Goal: Transaction & Acquisition: Purchase product/service

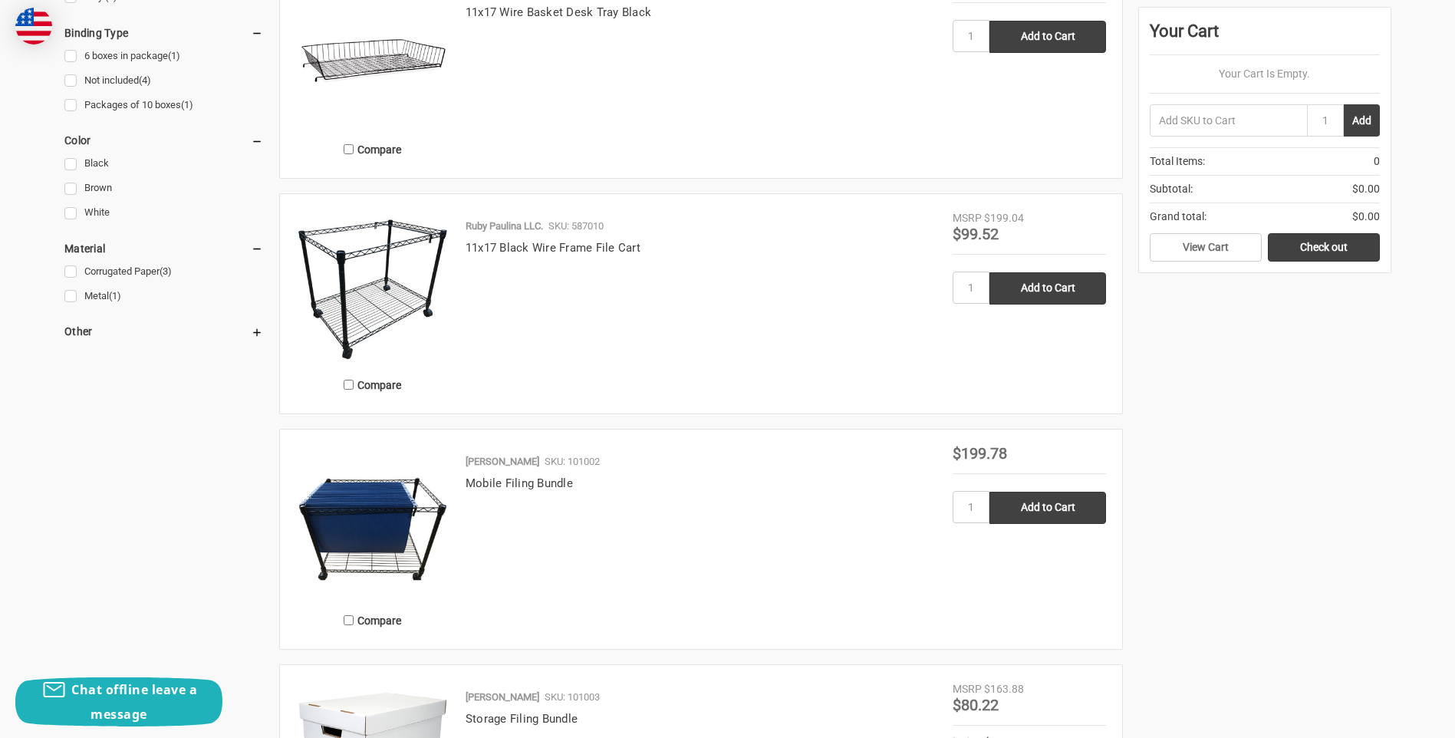
scroll to position [537, 0]
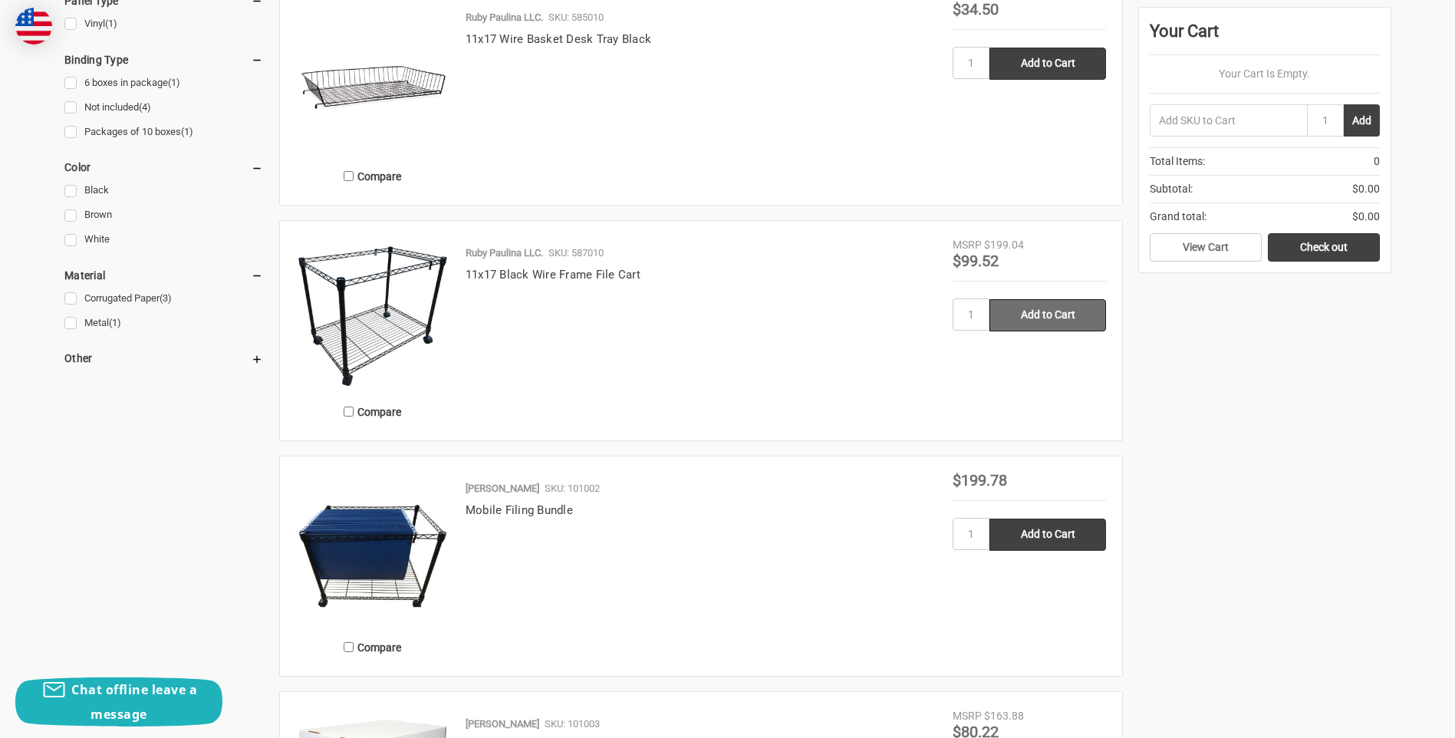
click at [1050, 315] on input "Add to Cart" at bounding box center [1048, 315] width 117 height 32
type input "Add to Cart"
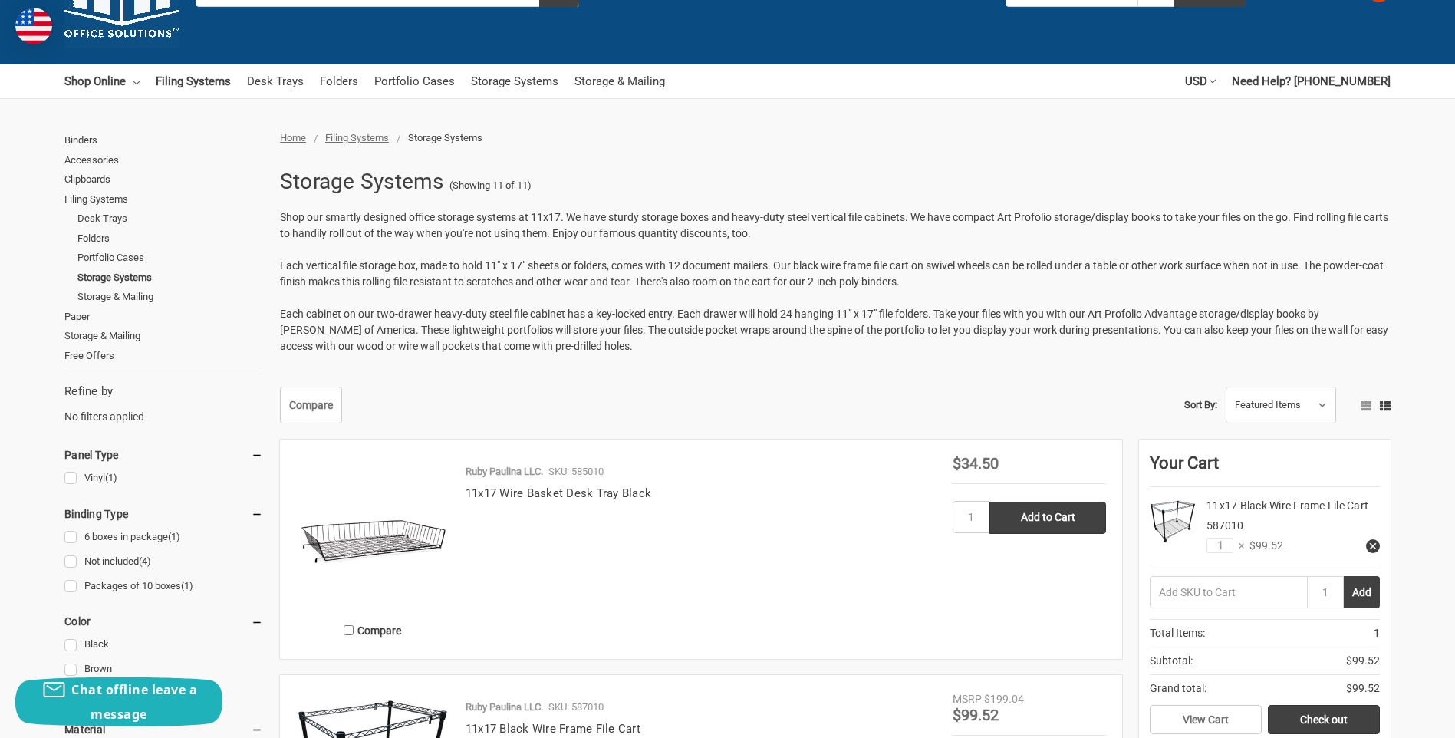
scroll to position [77, 0]
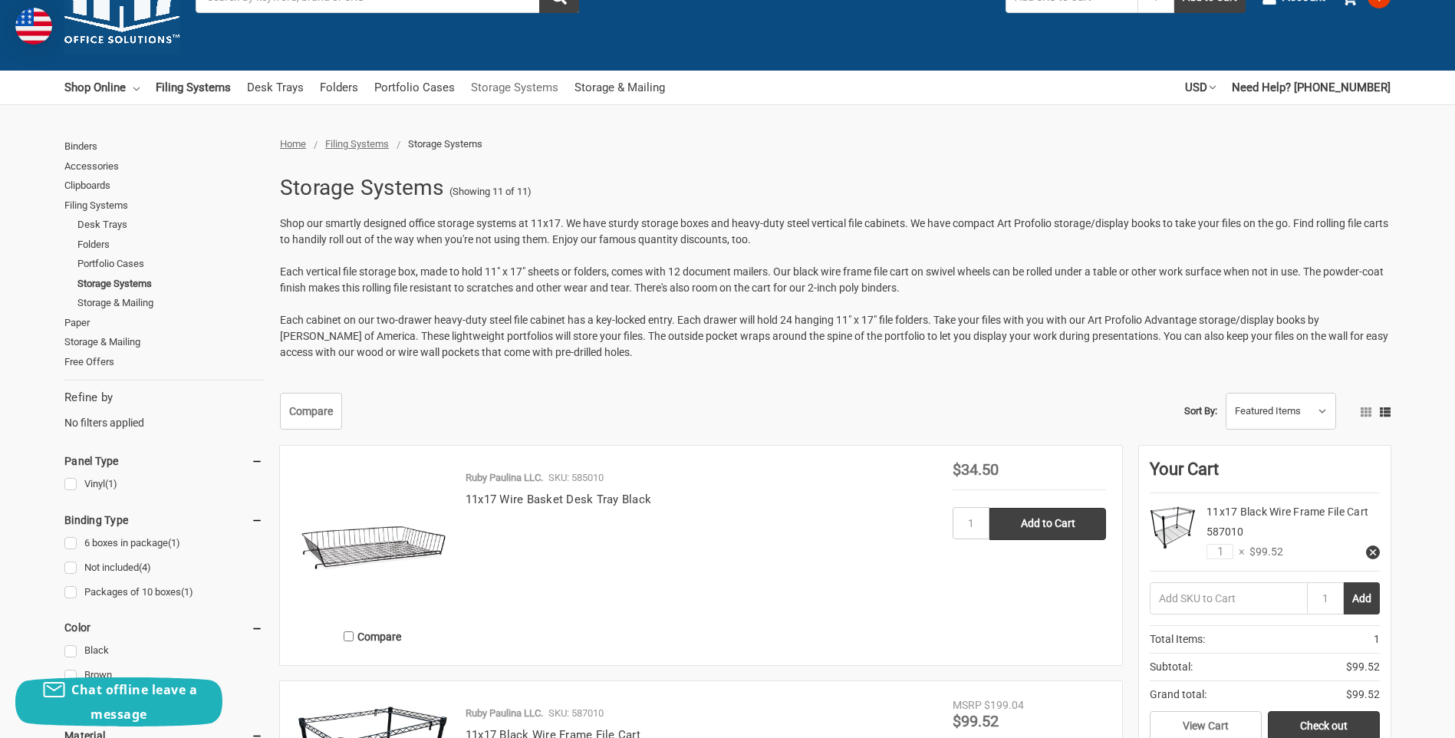
click at [526, 88] on link "Storage Systems" at bounding box center [514, 88] width 87 height 34
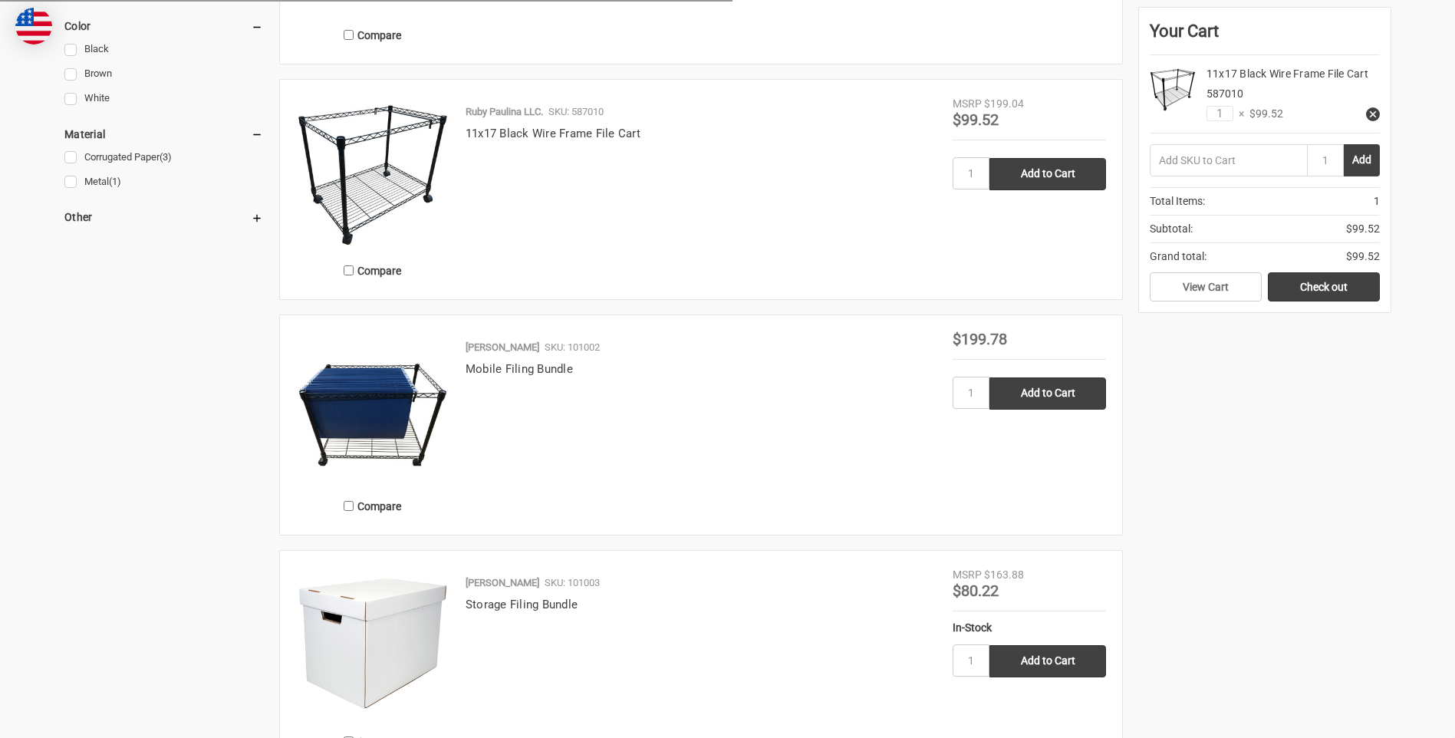
scroll to position [772, 0]
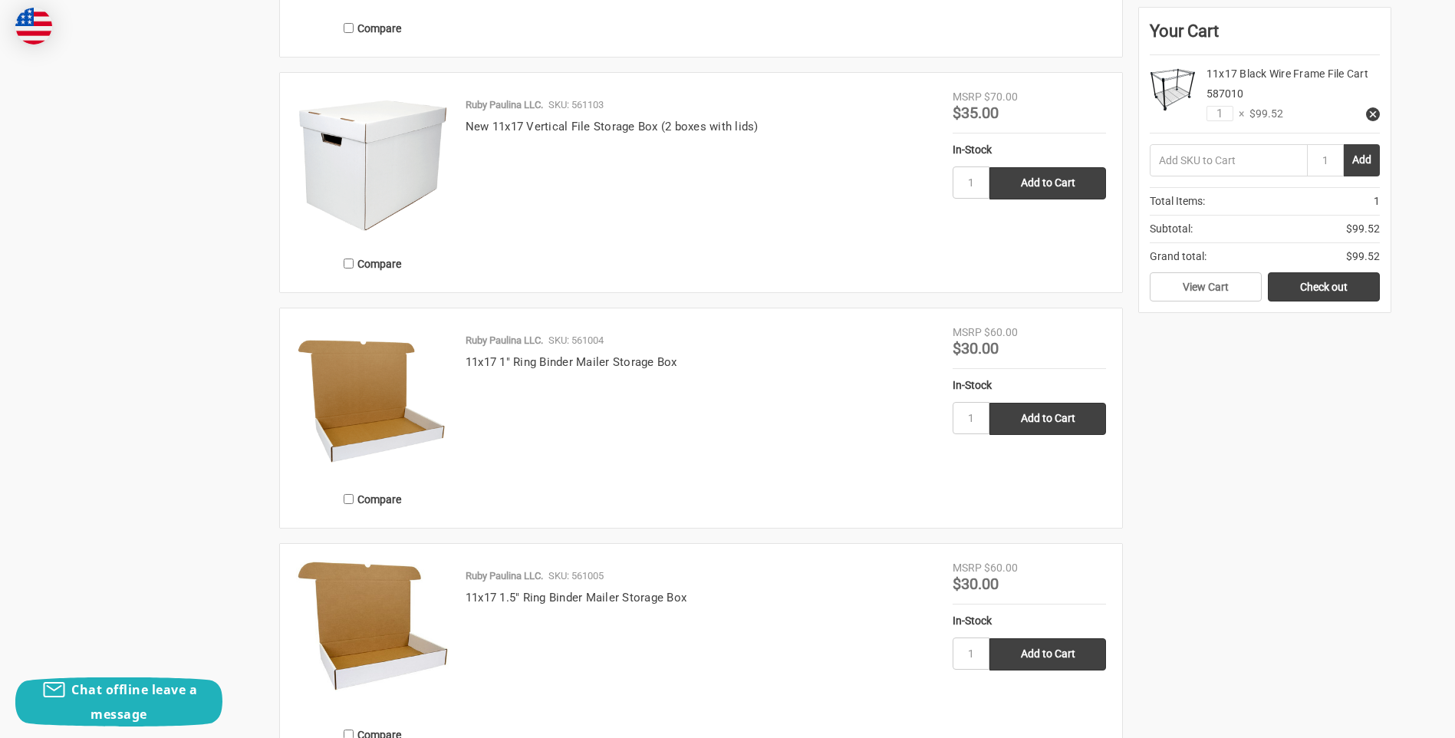
scroll to position [1079, 0]
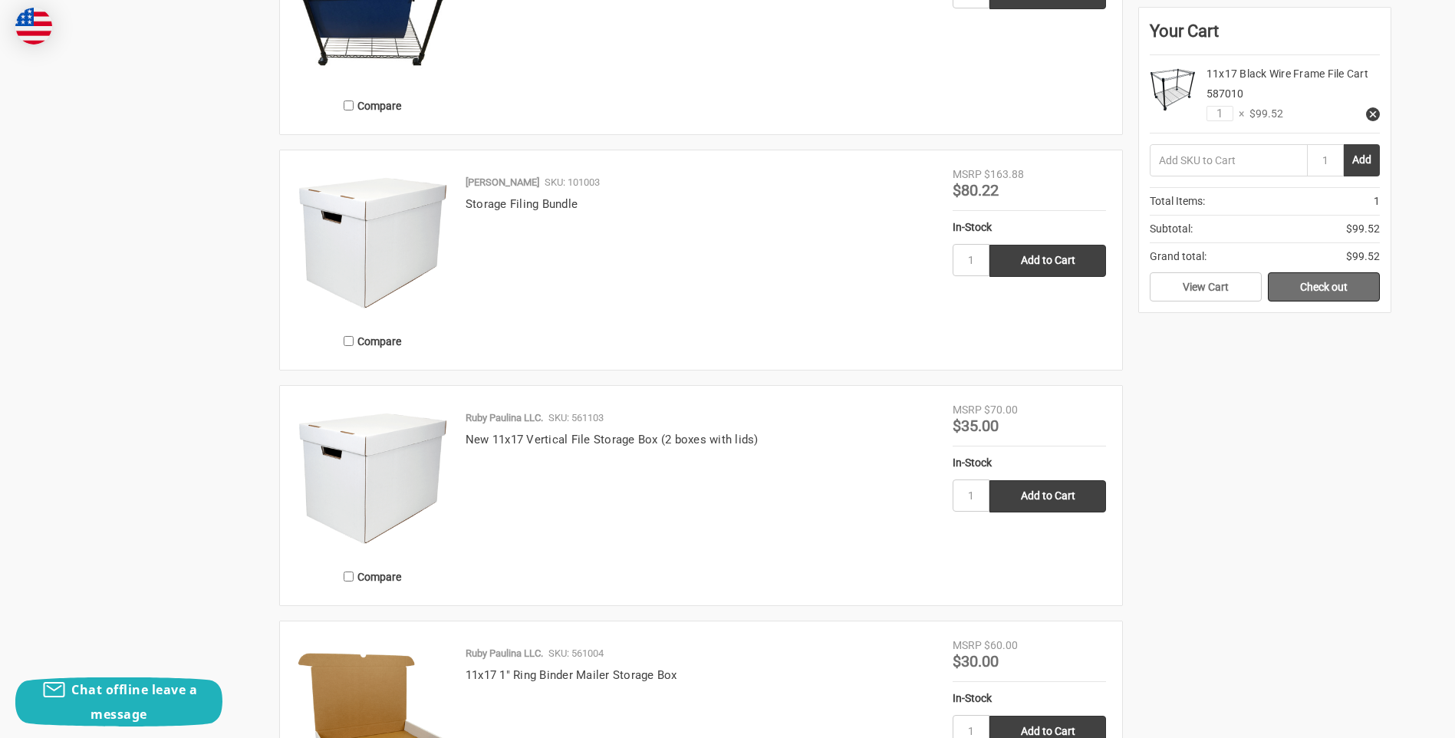
click at [1343, 288] on link "Check out" at bounding box center [1324, 286] width 112 height 29
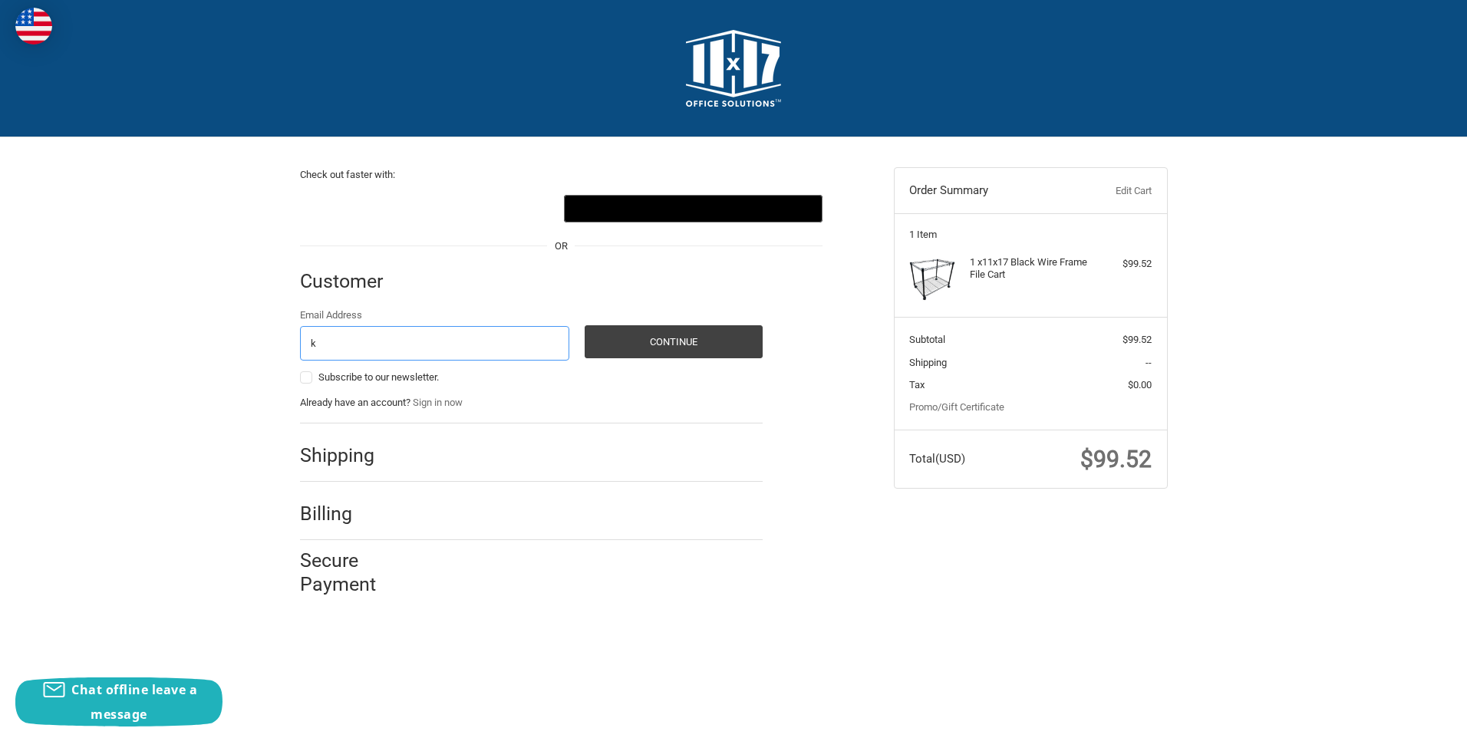
type input "kpg@kgdevelopment.site"
click at [638, 342] on button "Continue" at bounding box center [674, 341] width 178 height 33
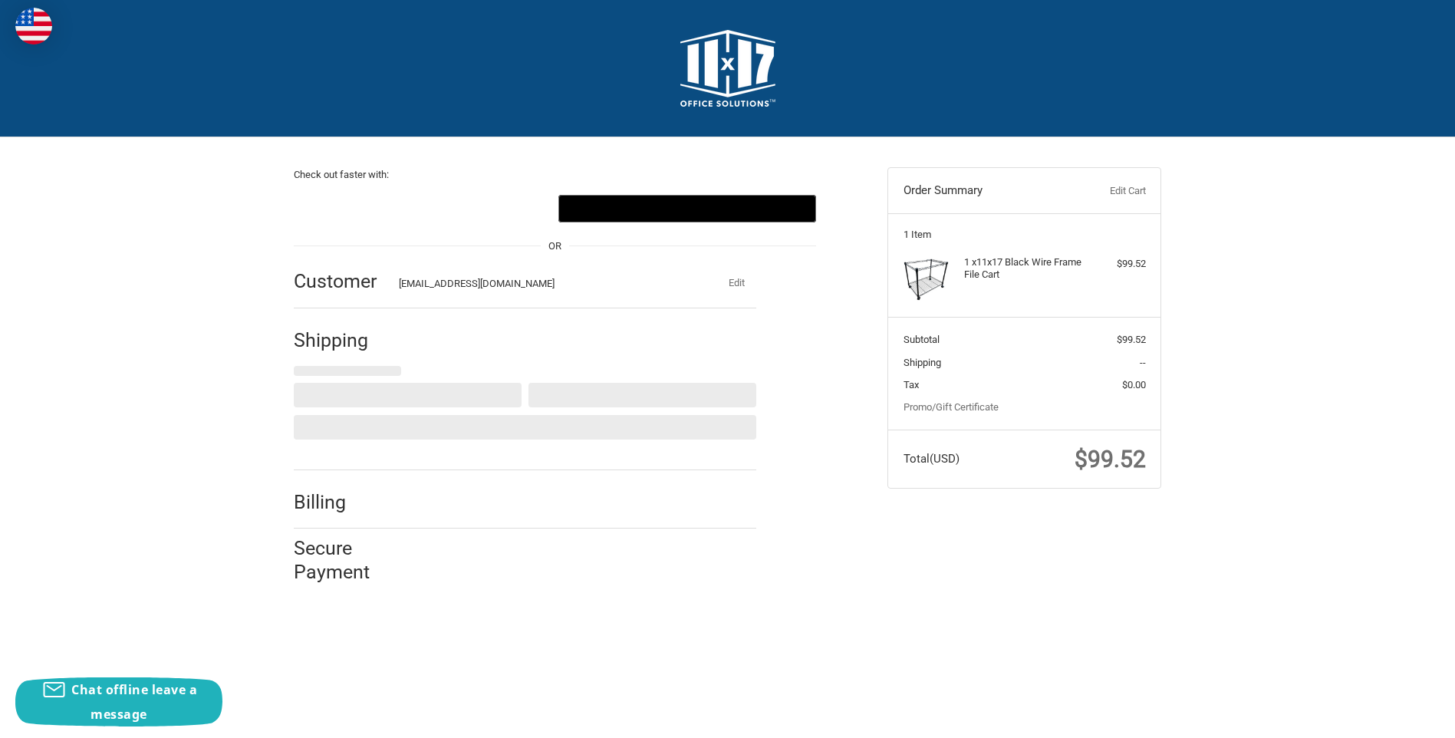
select select "US"
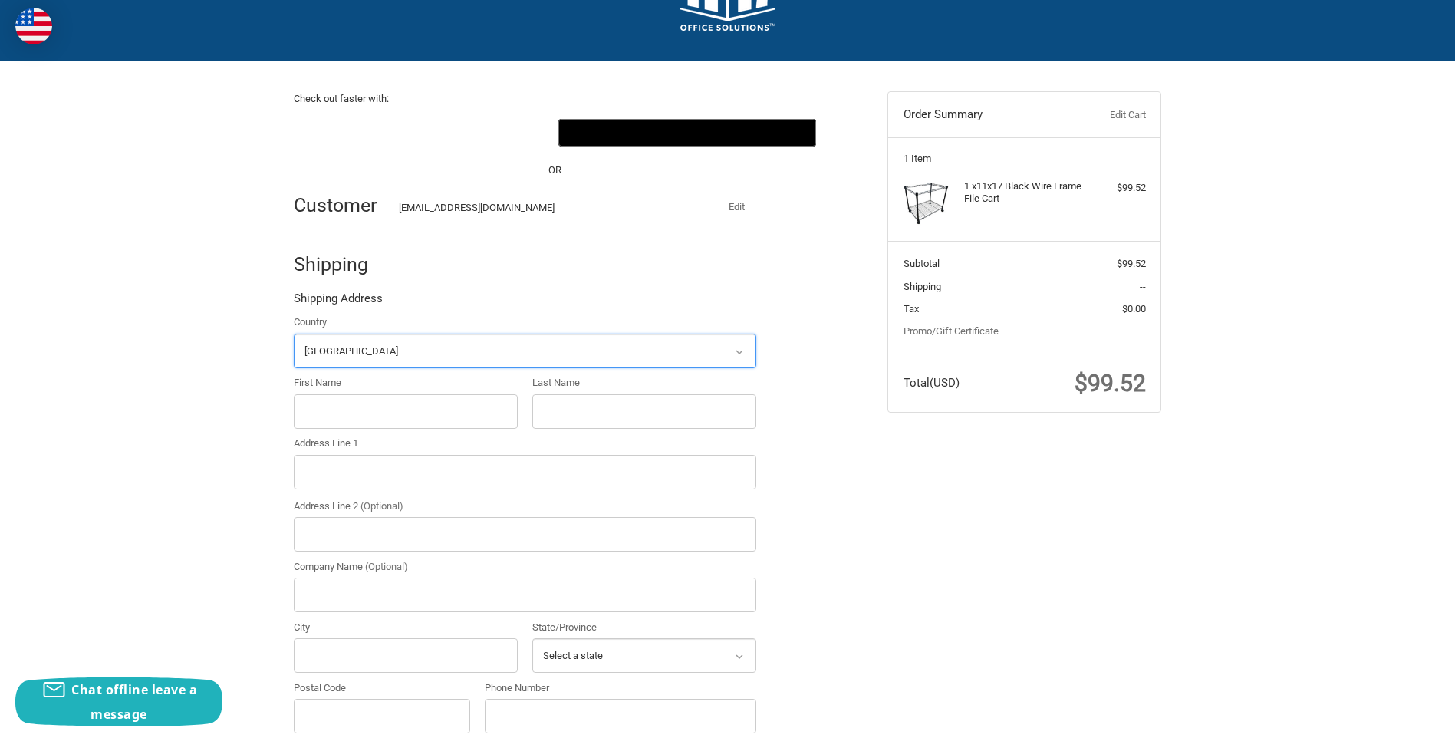
scroll to position [160, 0]
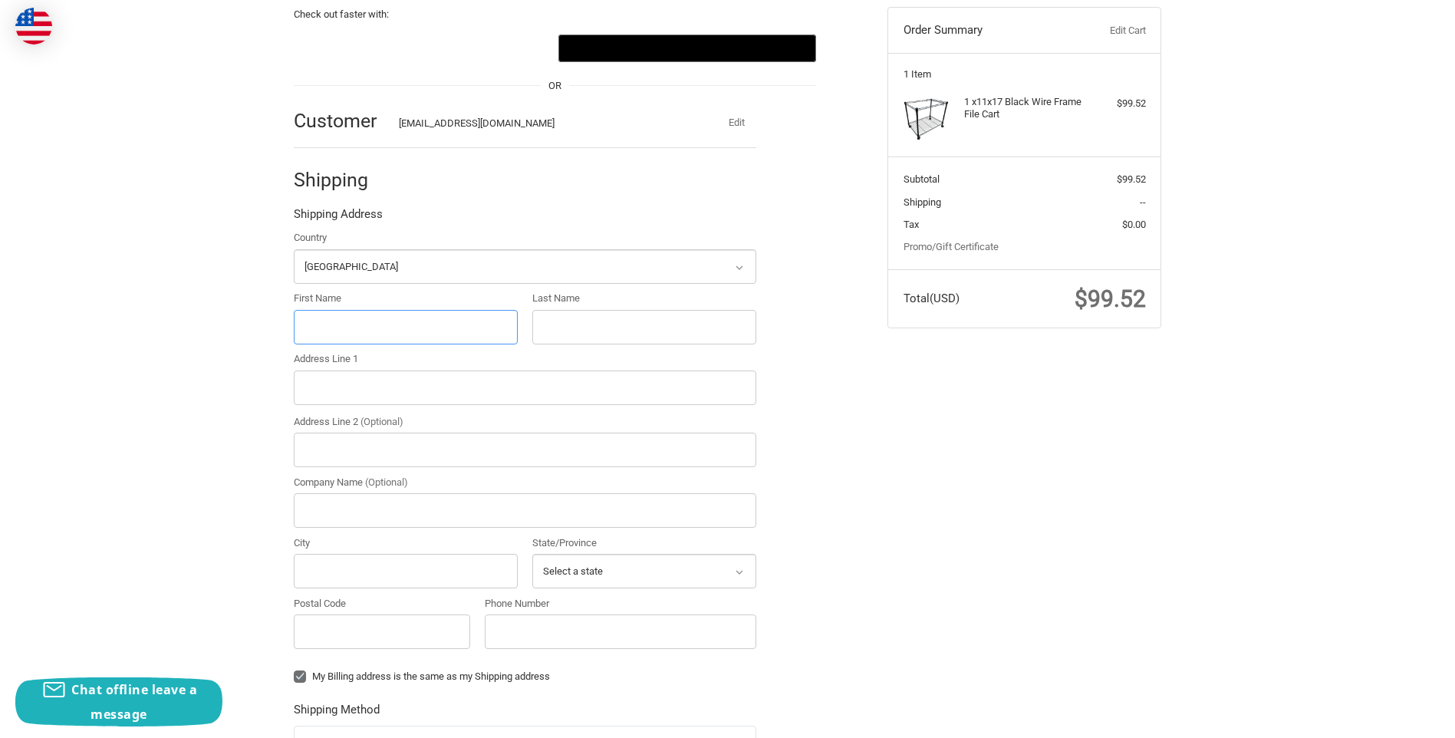
click at [347, 325] on input "First Name" at bounding box center [406, 327] width 224 height 35
type input "KEITH"
type input "GUTHRIE"
type input "1550 Creighton Road Suite 1 Suite 1"
type input "KG Development Services, LLC"
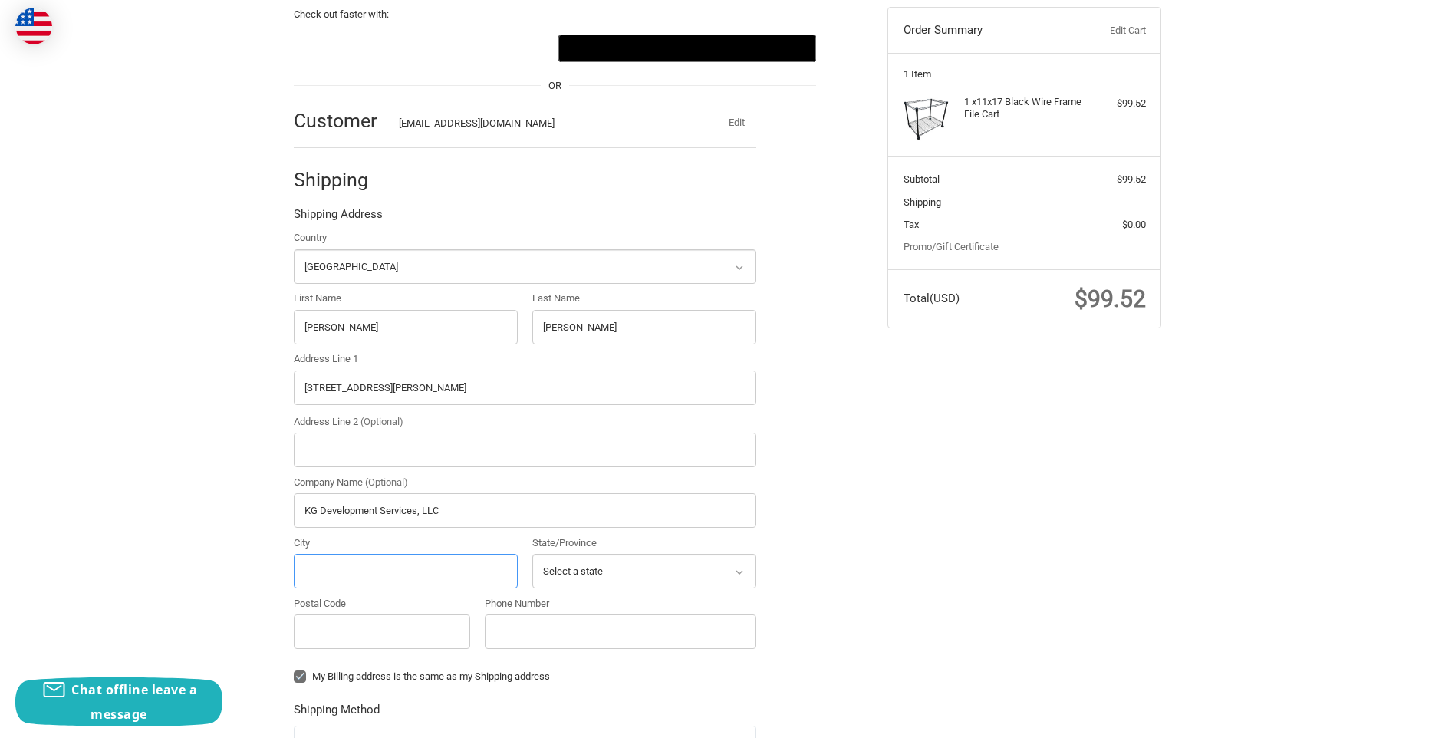
type input "Pensacola, FL"
select select "FL"
type input "32504"
type input "18504182151"
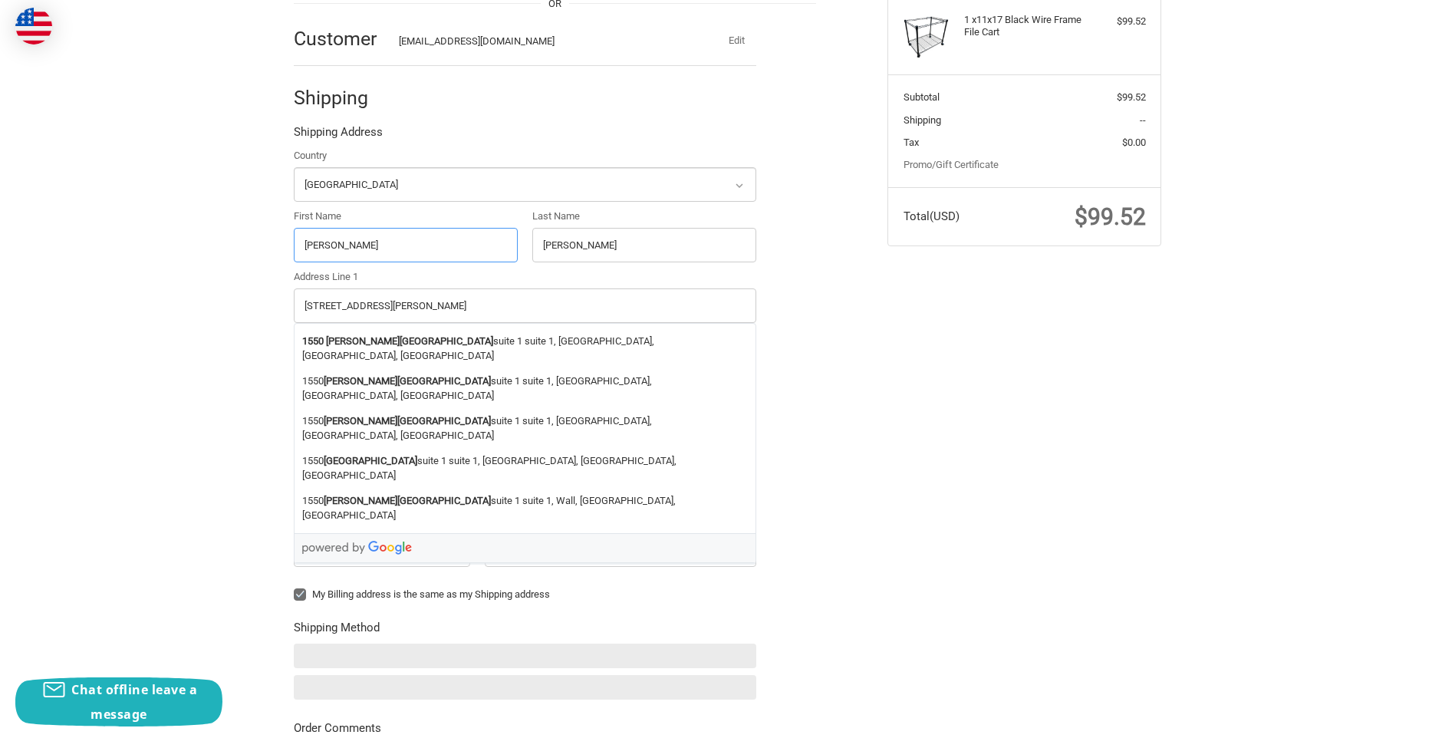
scroll to position [314, 0]
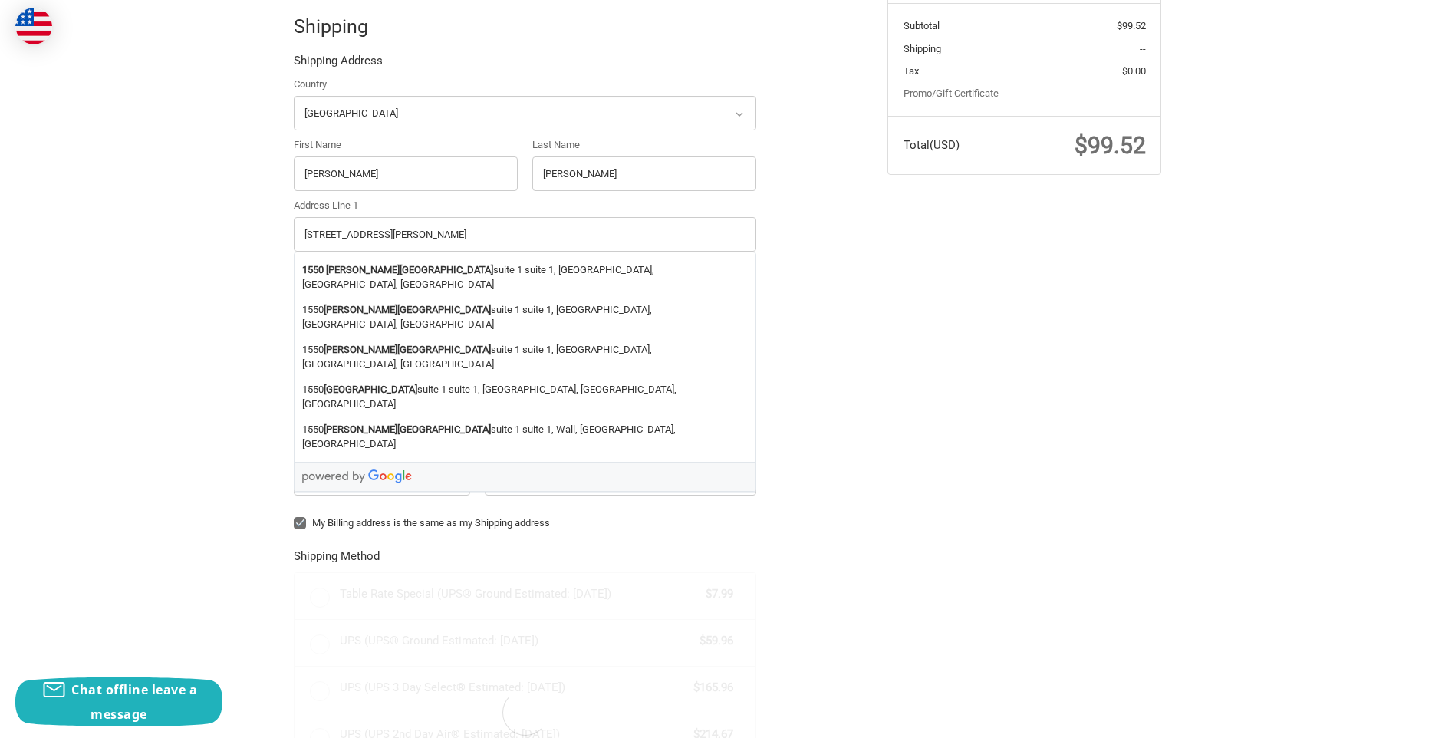
drag, startPoint x: 896, startPoint y: 392, endPoint x: 885, endPoint y: 393, distance: 10.8
click at [892, 393] on div "Check out faster with: @import url(//fonts.googleapis.com/css?family=Google+San…" at bounding box center [728, 477] width 921 height 1307
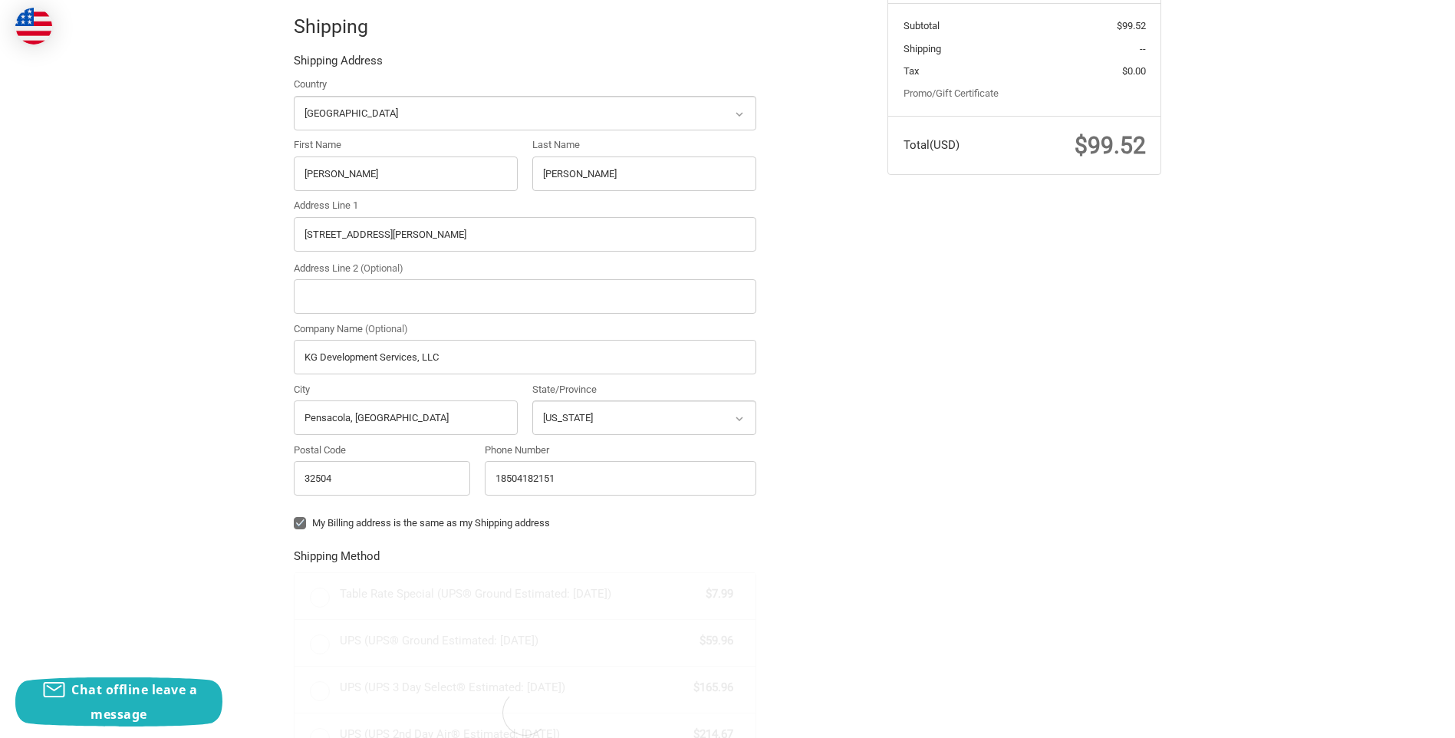
radio input "true"
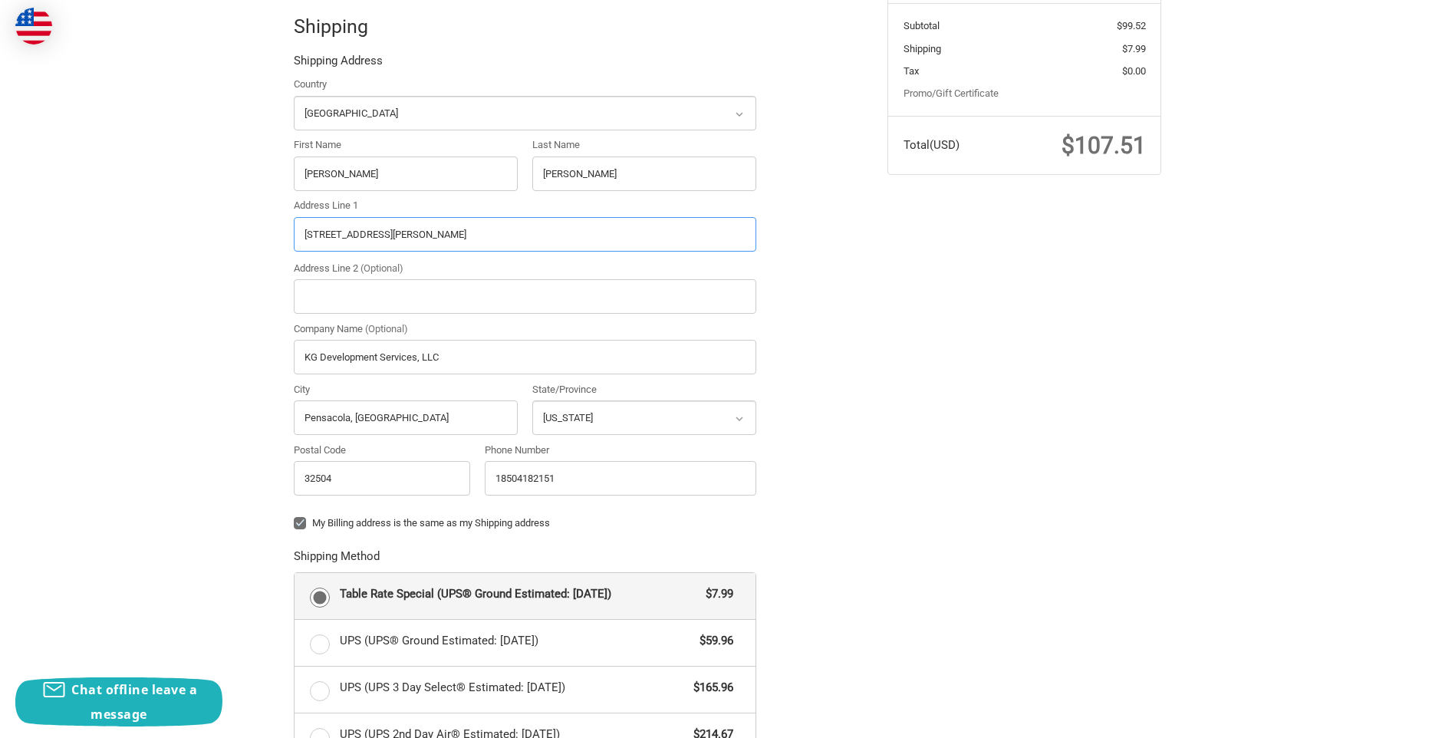
click at [486, 240] on input "1550 Creighton Road Suite 1 Suite 1" at bounding box center [525, 234] width 463 height 35
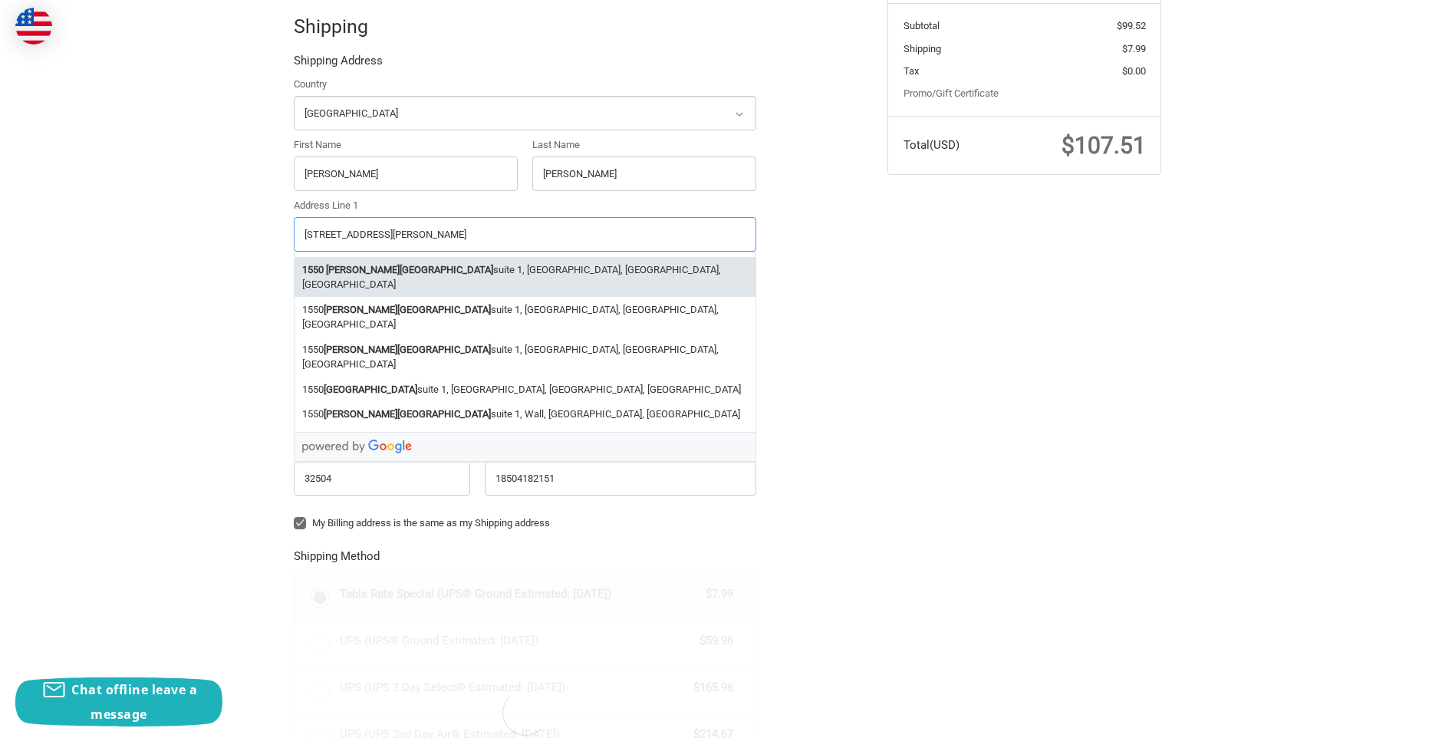
click at [317, 269] on strong "1550" at bounding box center [312, 269] width 21 height 15
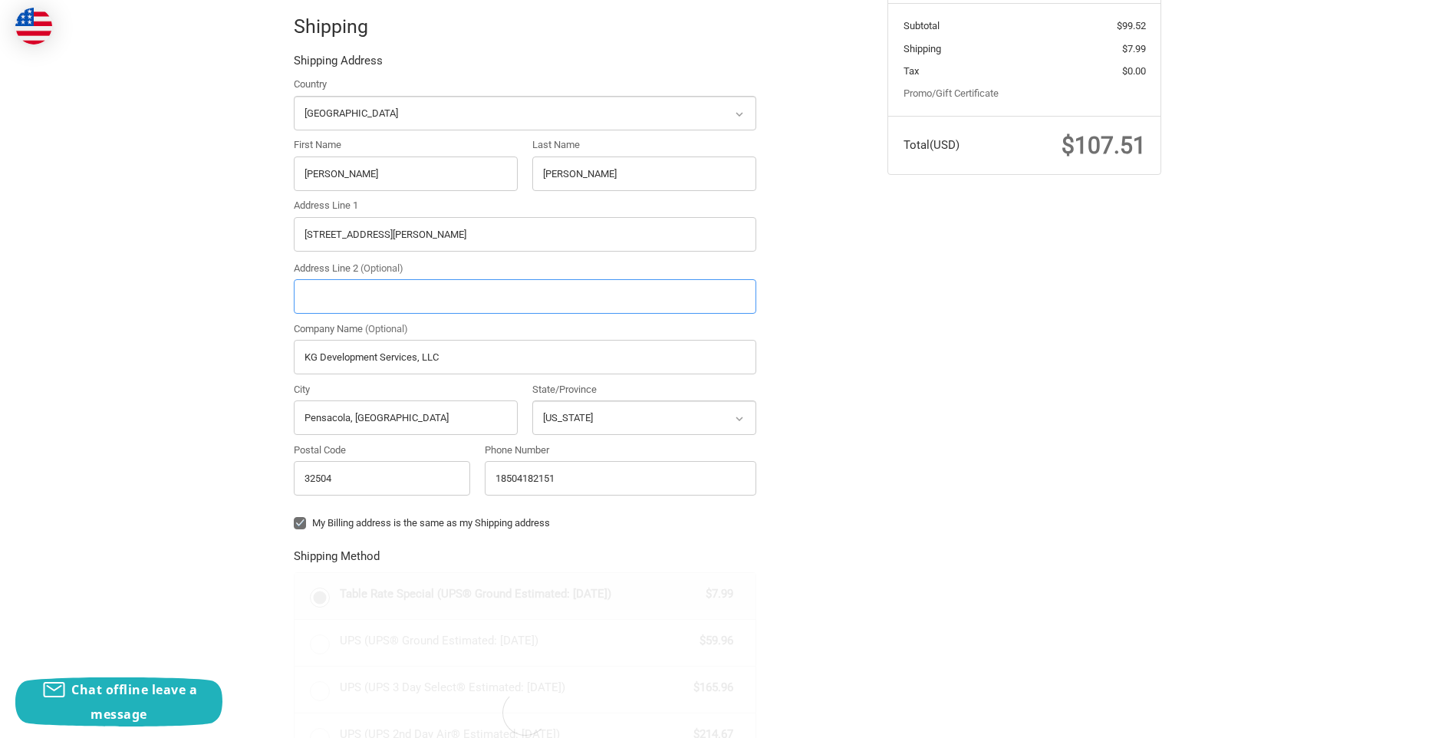
type input "1550 Creighton Road suite 1"
type input "suite 1"
type input "Pensacola"
select select "FL"
drag, startPoint x: 341, startPoint y: 292, endPoint x: 249, endPoint y: 298, distance: 93.0
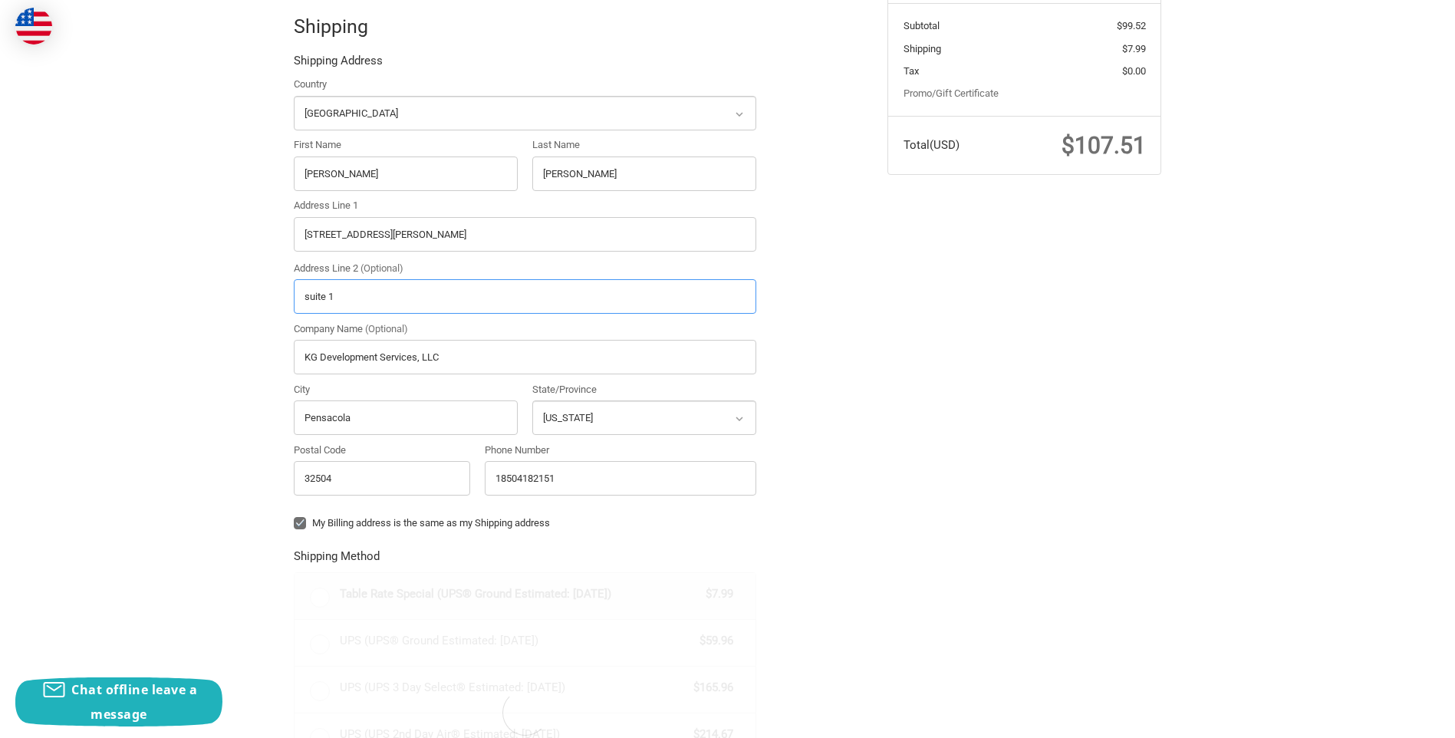
click at [253, 302] on div "Check out faster with: @import url(//fonts.googleapis.com/css?family=Google+San…" at bounding box center [727, 477] width 1455 height 1307
drag, startPoint x: 400, startPoint y: 235, endPoint x: 434, endPoint y: 236, distance: 34.6
click at [434, 236] on input "1550 Creighton Road suite 1" at bounding box center [525, 234] width 463 height 35
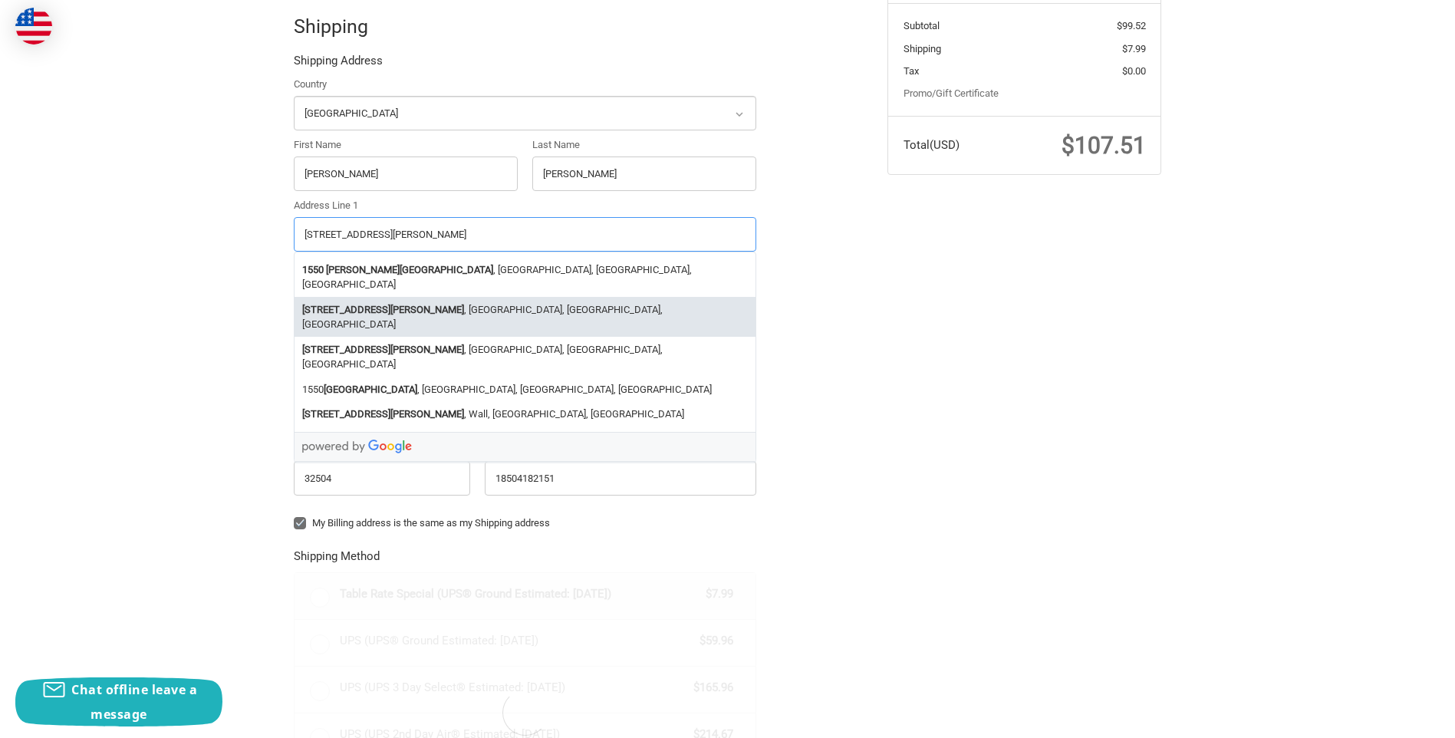
type input "1550 Creighton Road"
click at [207, 278] on div "Check out faster with: @import url(//fonts.googleapis.com/css?family=Google+San…" at bounding box center [727, 477] width 1455 height 1307
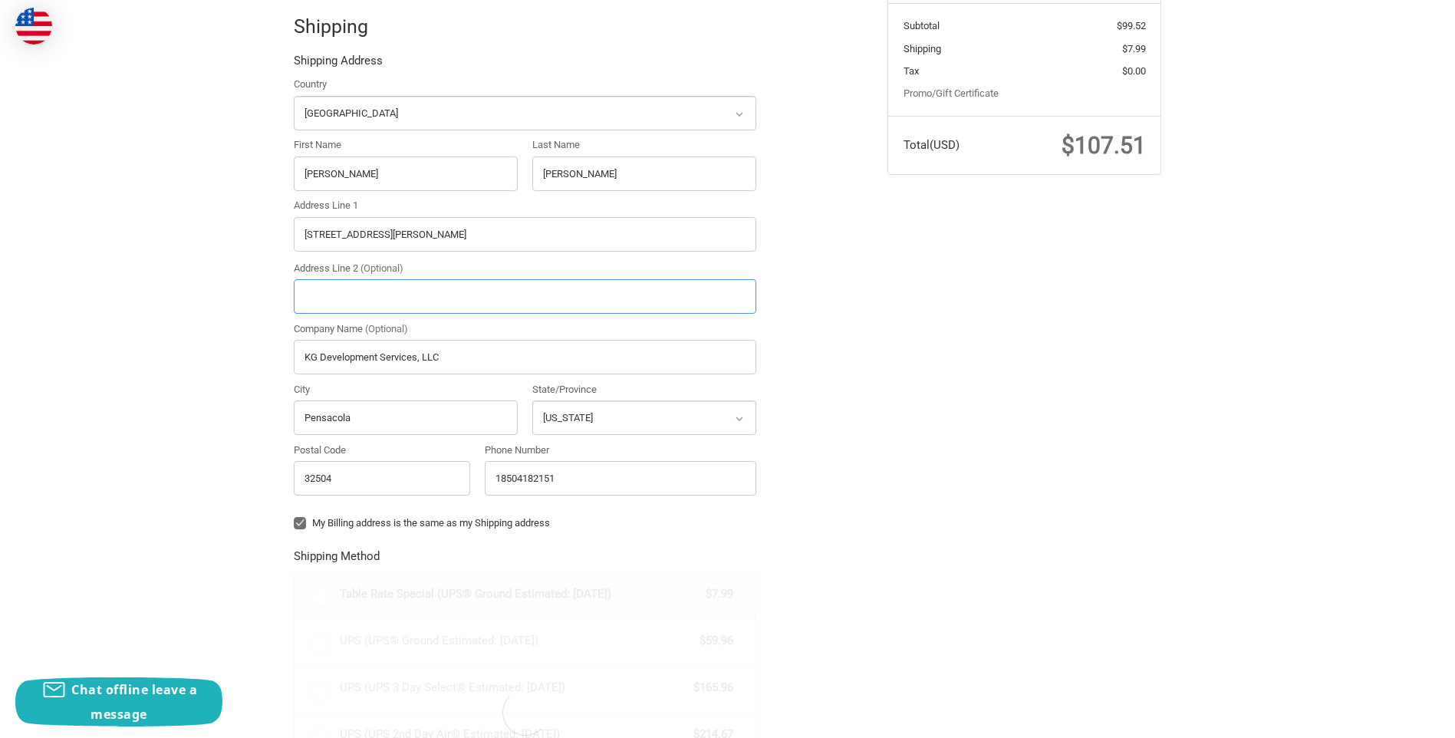
click at [318, 297] on input "Address Line 2 (Optional)" at bounding box center [525, 296] width 463 height 35
click at [374, 306] on input "S" at bounding box center [525, 296] width 463 height 35
type input "Suite 1"
click at [252, 335] on div "Check out faster with: @import url(//fonts.googleapis.com/css?family=Google+San…" at bounding box center [727, 477] width 1455 height 1307
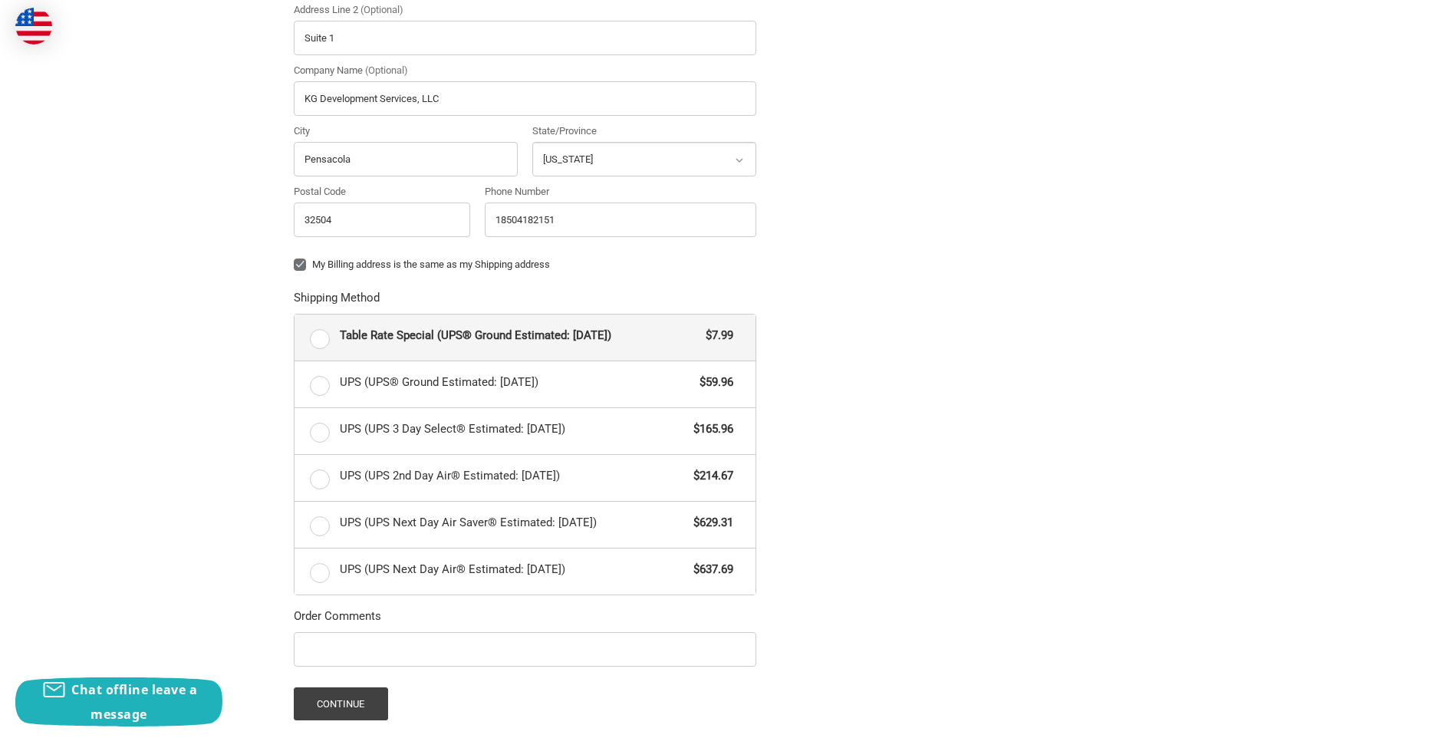
scroll to position [621, 0]
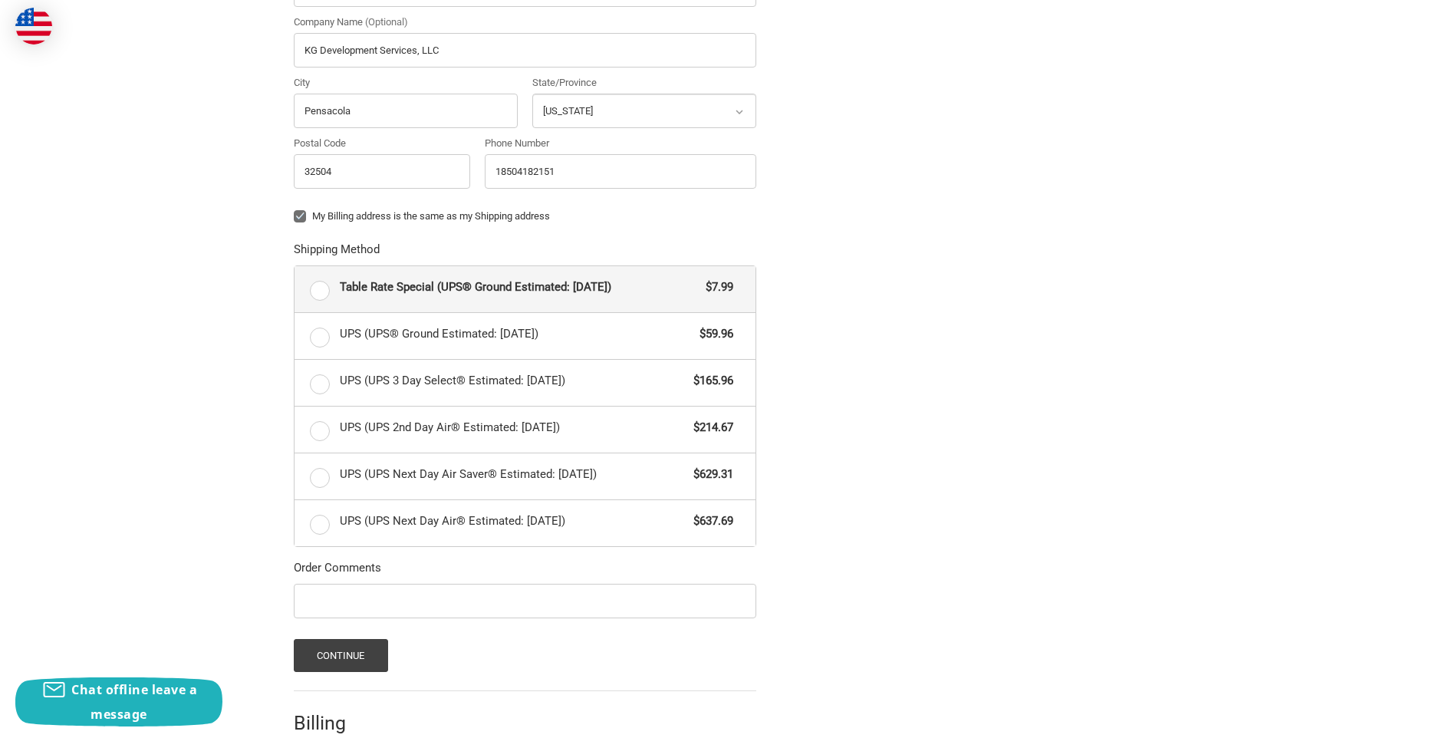
click at [321, 290] on label "Table Rate Special (UPS® Ground Estimated: Thu, Aug 21) $7.99" at bounding box center [525, 289] width 461 height 46
click at [295, 267] on input "Table Rate Special (UPS® Ground Estimated: Thu, Aug 21) $7.99" at bounding box center [295, 266] width 1 height 1
radio input "true"
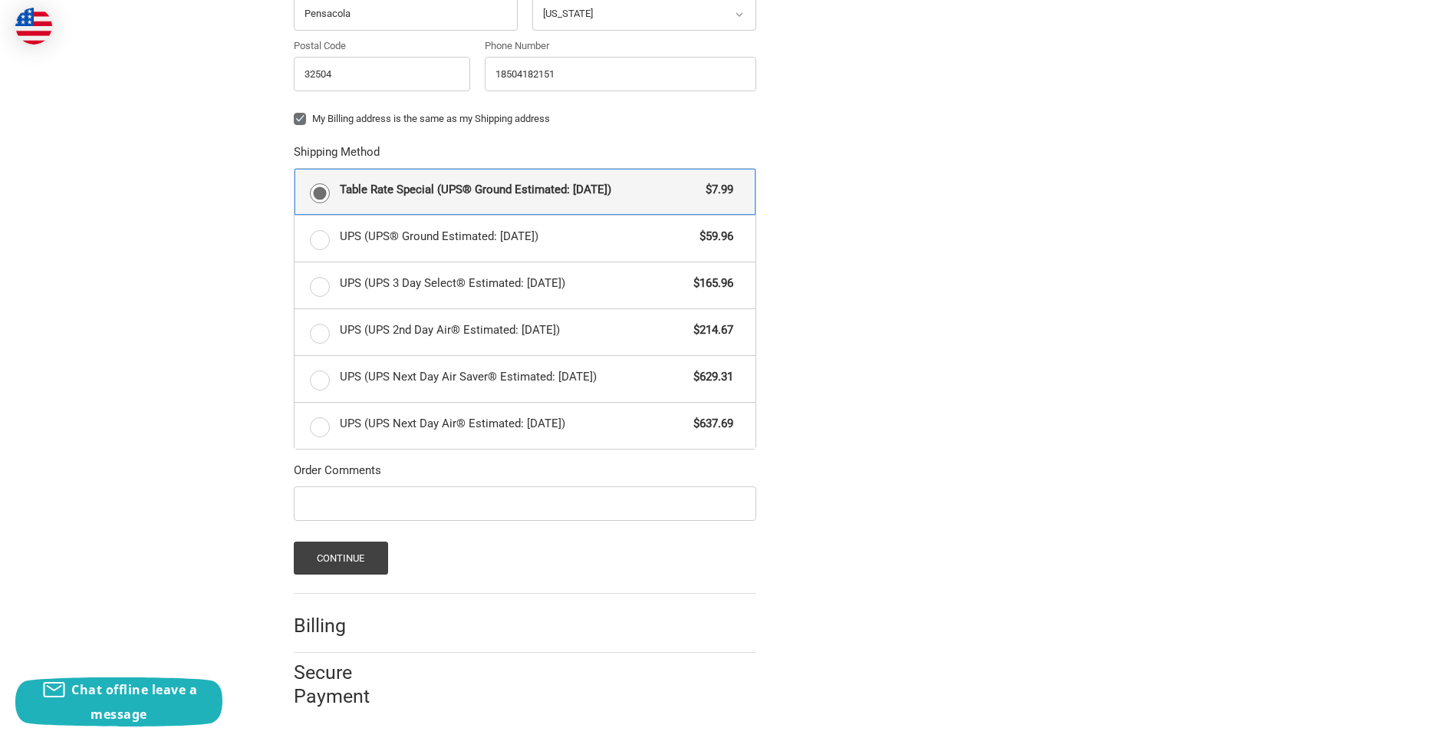
scroll to position [720, 0]
click at [318, 548] on button "Continue" at bounding box center [341, 555] width 94 height 33
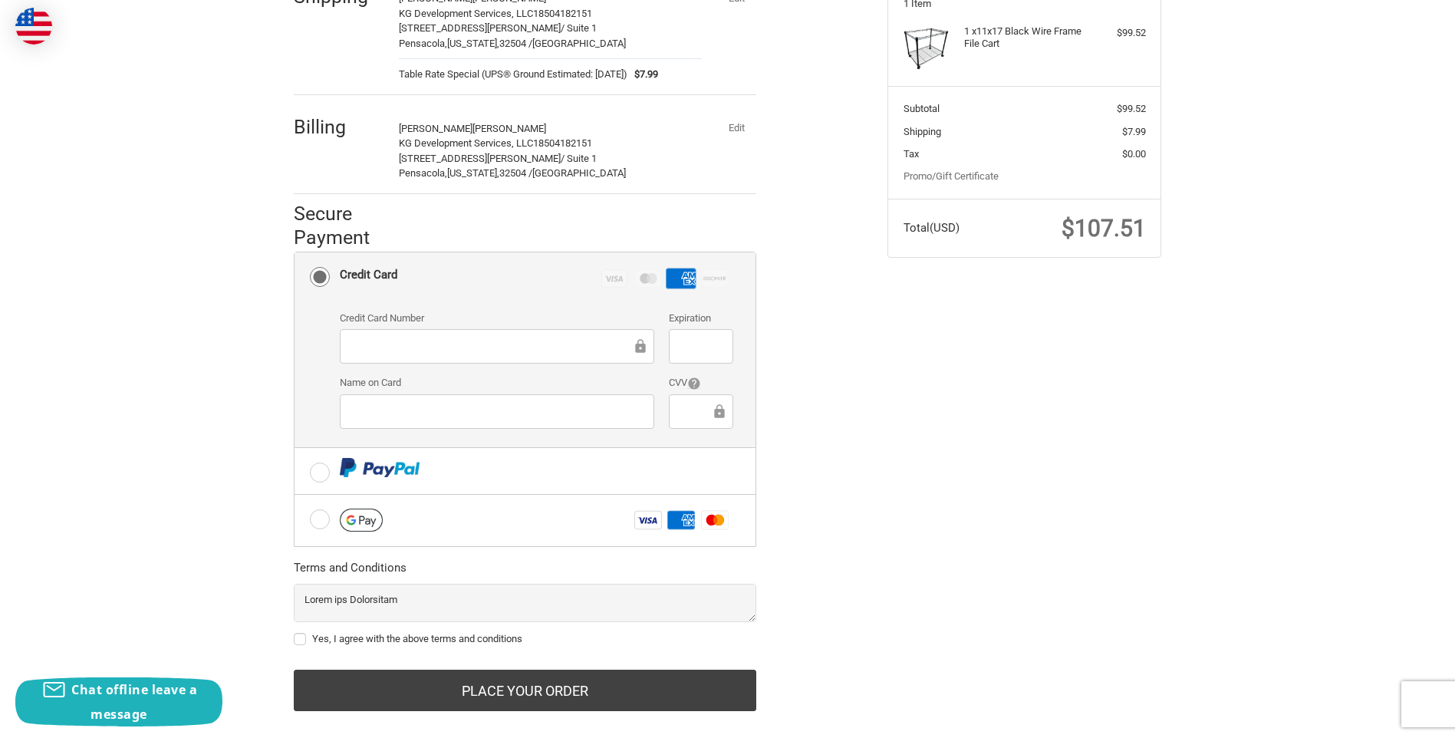
scroll to position [254, 0]
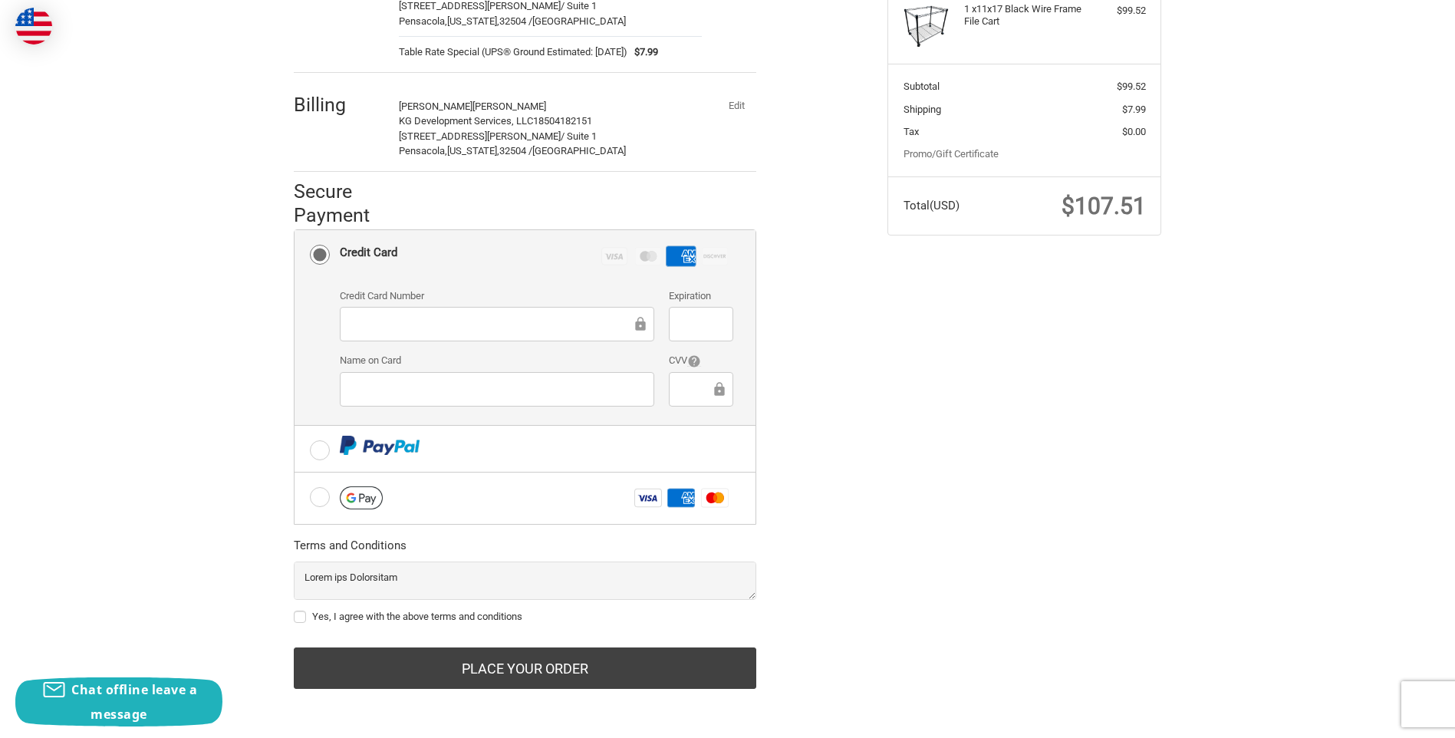
click at [299, 617] on label "Yes, I agree with the above terms and conditions" at bounding box center [525, 617] width 463 height 12
click at [295, 610] on input "Yes, I agree with the above terms and conditions" at bounding box center [294, 609] width 1 height 1
checkbox input "true"
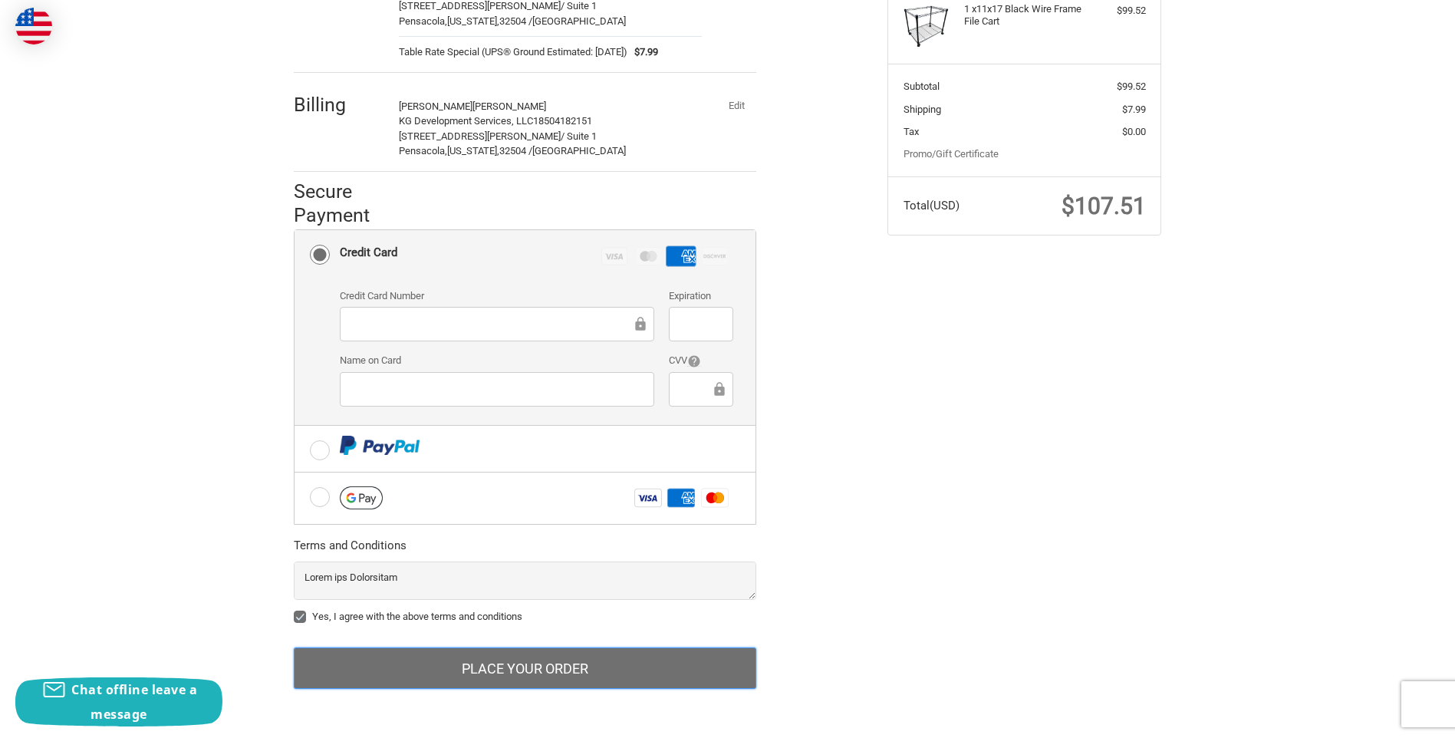
click at [526, 679] on button "Place Your Order" at bounding box center [525, 668] width 463 height 41
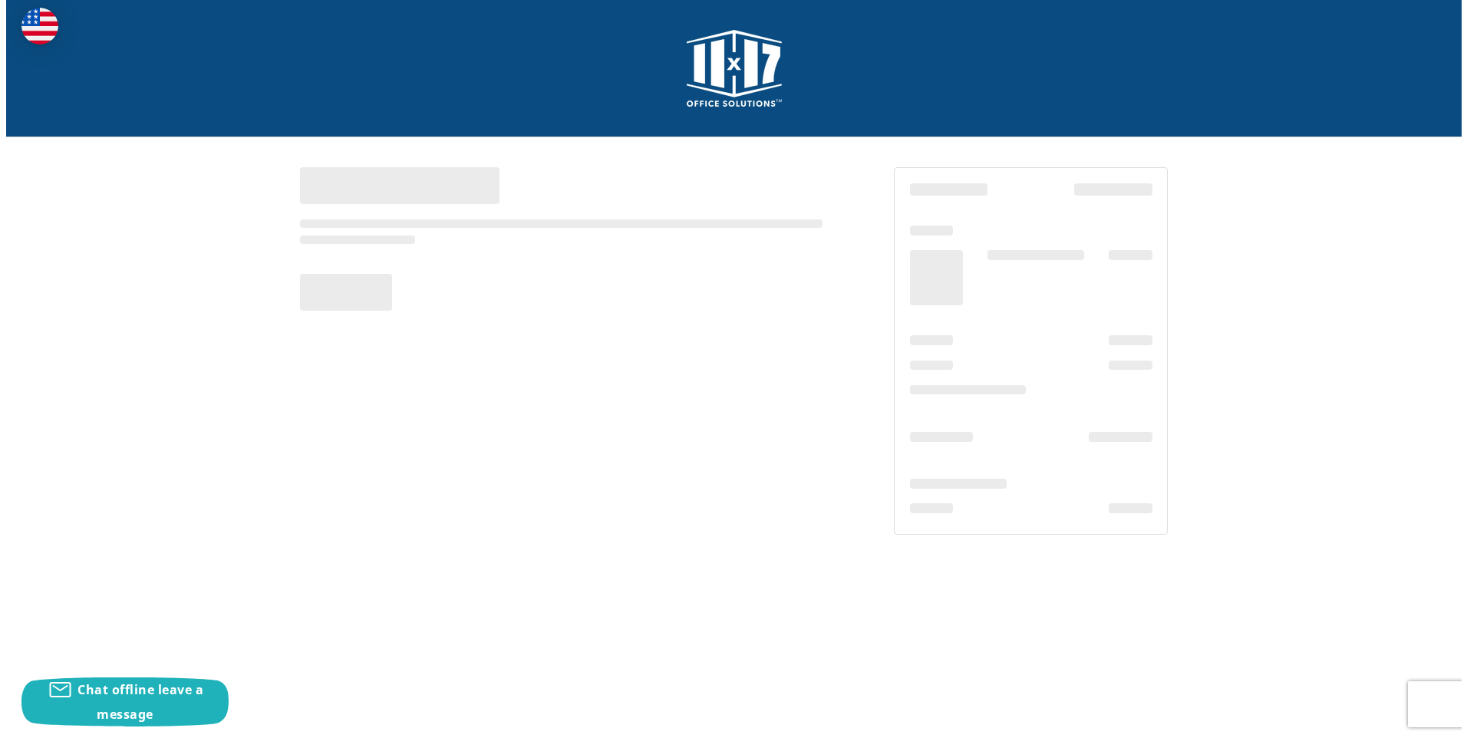
scroll to position [0, 0]
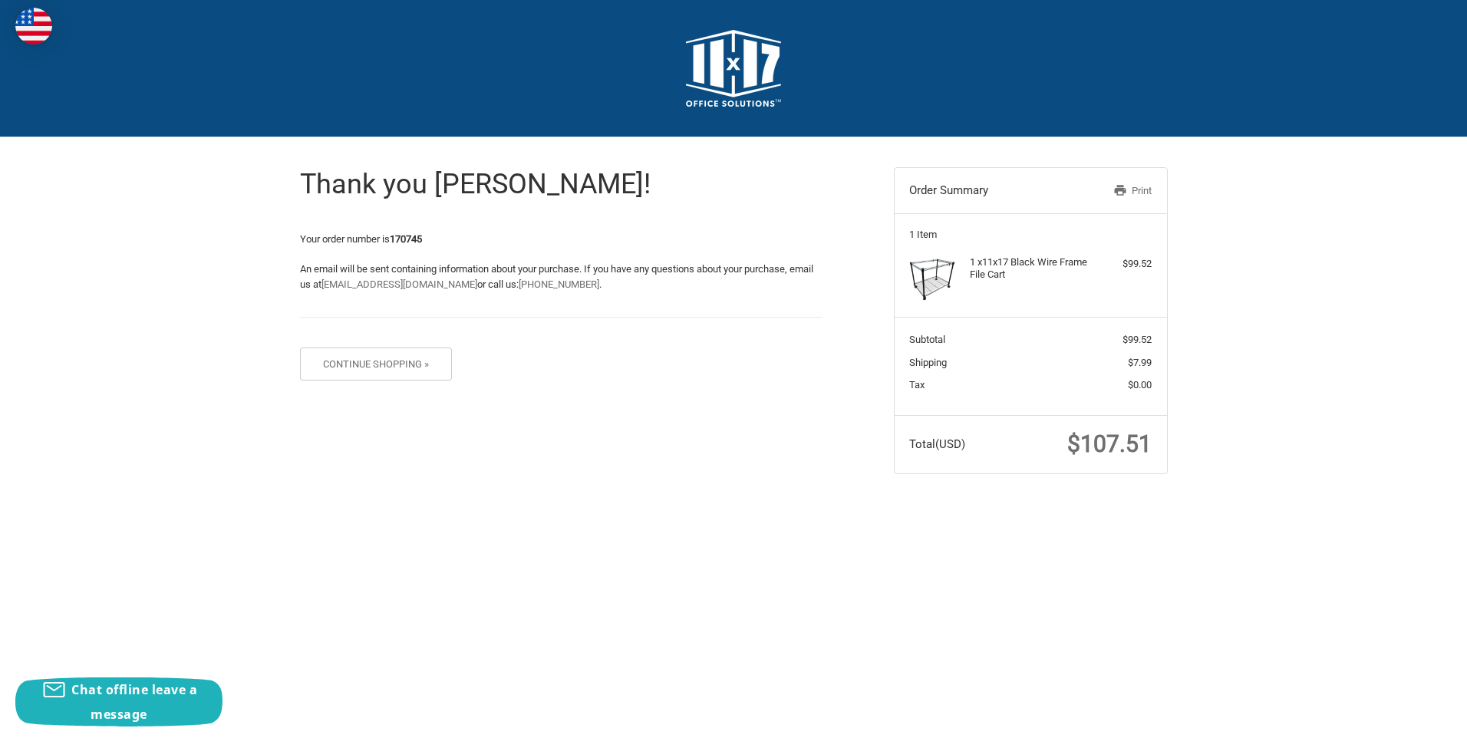
click at [1127, 188] on link "Print" at bounding box center [1112, 190] width 79 height 15
